Goal: Find specific page/section

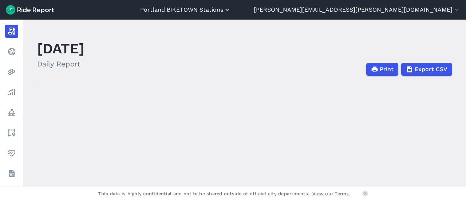
click at [231, 11] on button "Portland BIKETOWN Stations" at bounding box center [185, 9] width 91 height 9
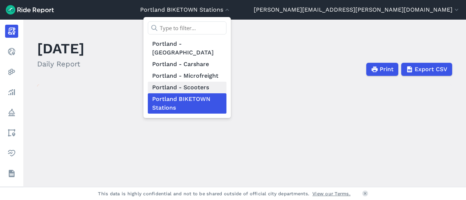
click at [226, 82] on link "Portland - Scooters" at bounding box center [187, 88] width 79 height 12
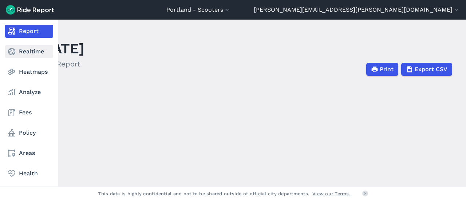
click at [23, 54] on link "Realtime" at bounding box center [29, 51] width 48 height 13
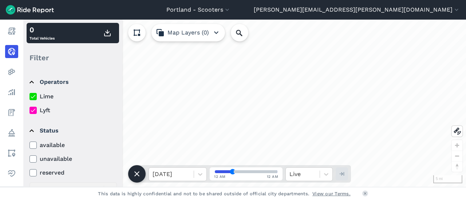
click at [45, 112] on label "Lyft" at bounding box center [72, 110] width 87 height 9
click at [29, 111] on input "Lyft" at bounding box center [29, 108] width 0 height 5
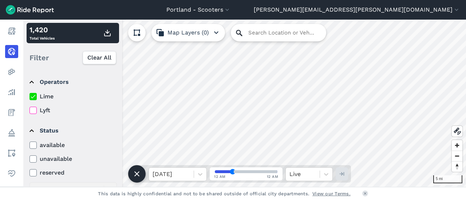
click at [247, 35] on input "Search Location or Vehicles" at bounding box center [278, 32] width 95 height 17
click at [256, 37] on input "Search Location or Vehicles" at bounding box center [278, 32] width 95 height 17
type input "cbr"
click at [256, 34] on input "Search Location or Vehicles" at bounding box center [278, 32] width 95 height 17
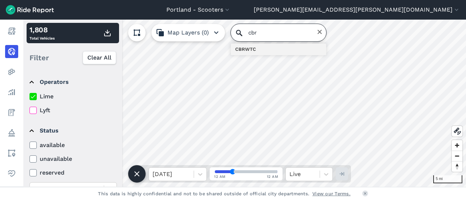
type input "cbr"
